Goal: Ask a question

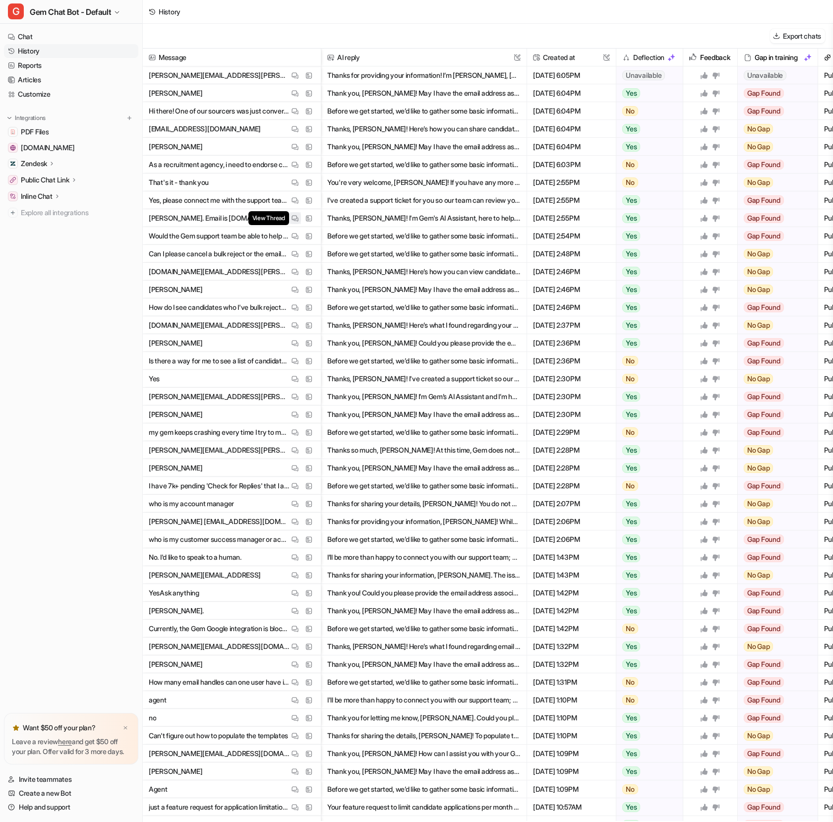
click at [297, 221] on img at bounding box center [294, 218] width 7 height 7
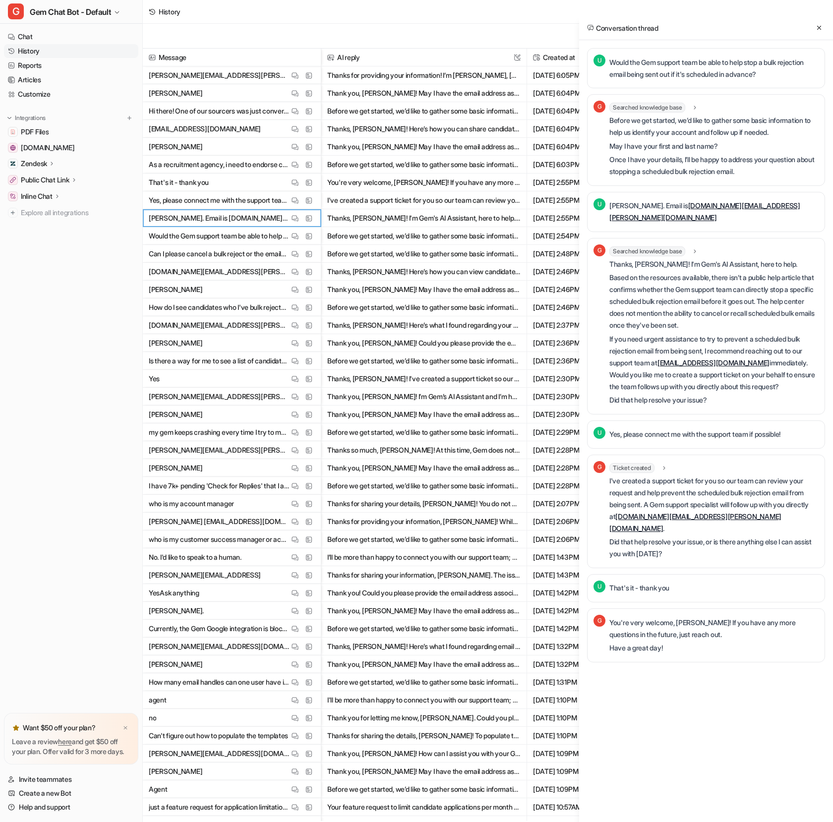
click at [678, 279] on p "Based on the resources available, there isn’t a public help article that confir…" at bounding box center [713, 301] width 209 height 59
click at [678, 280] on p "Based on the resources available, there isn’t a public help article that confir…" at bounding box center [713, 301] width 209 height 59
click at [668, 318] on p "Based on the resources available, there isn’t a public help article that confir…" at bounding box center [713, 301] width 209 height 59
click at [754, 67] on p "Would the Gem support team be able to help stop a bulk rejection email being se…" at bounding box center [713, 68] width 209 height 24
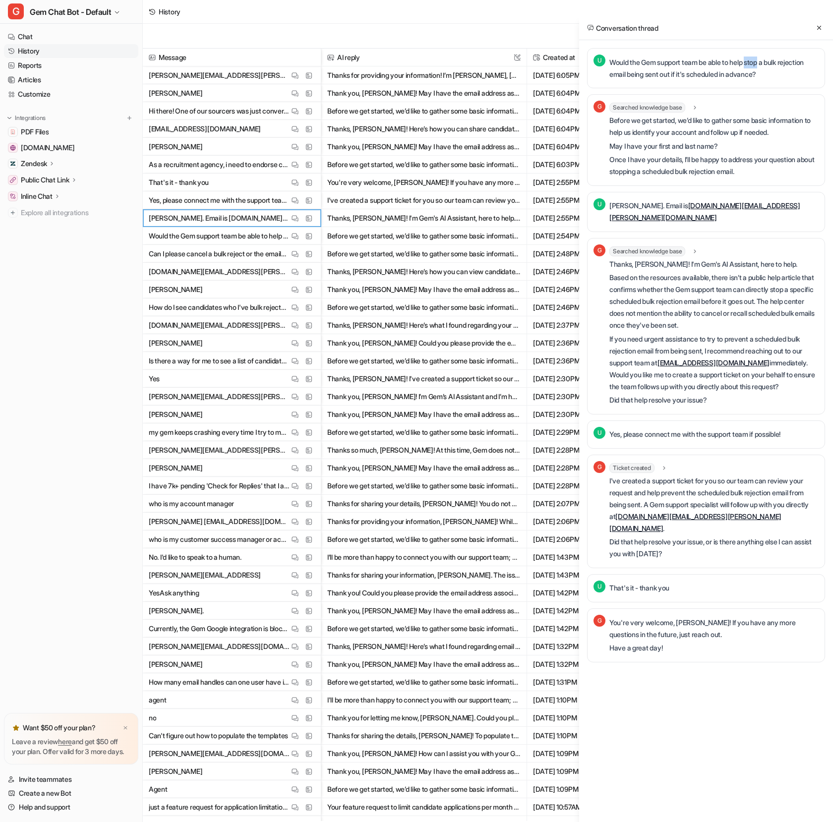
click at [754, 67] on p "Would the Gem support team be able to help stop a bulk rejection email being se…" at bounding box center [713, 68] width 209 height 24
